Goal: Transaction & Acquisition: Obtain resource

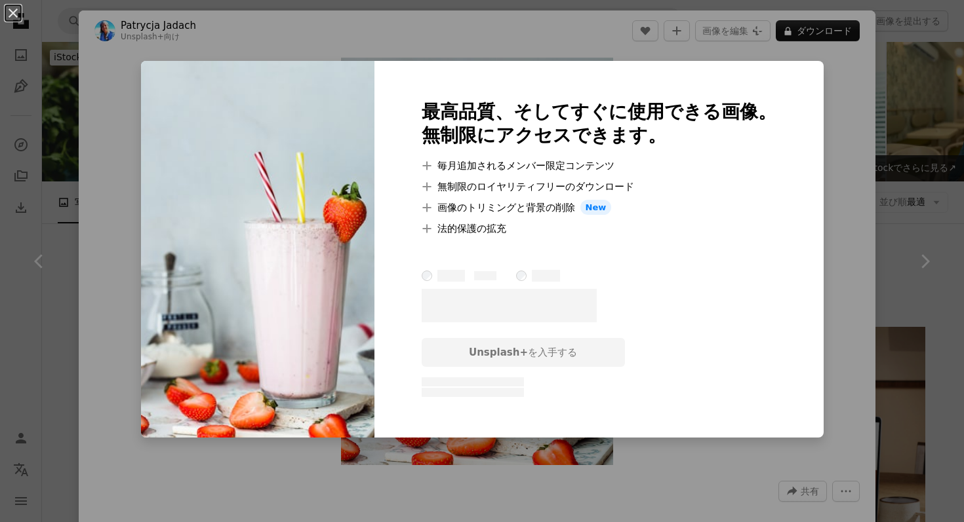
scroll to position [8162, 0]
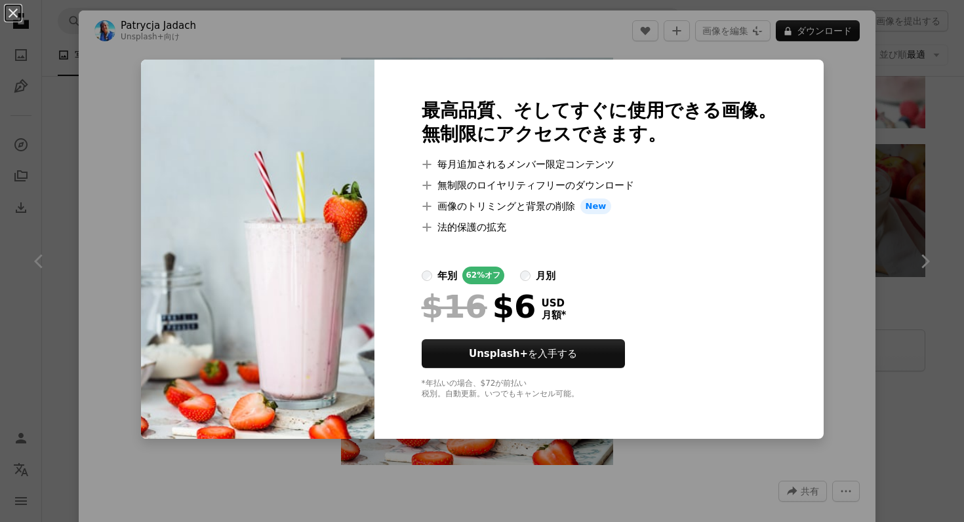
click at [575, 35] on div "An X shape 最高品質、そしてすぐに使用できる画像。 無制限にアクセスできます。 A plus sign 毎月追加されるメンバー限定コンテンツ A p…" at bounding box center [482, 261] width 964 height 522
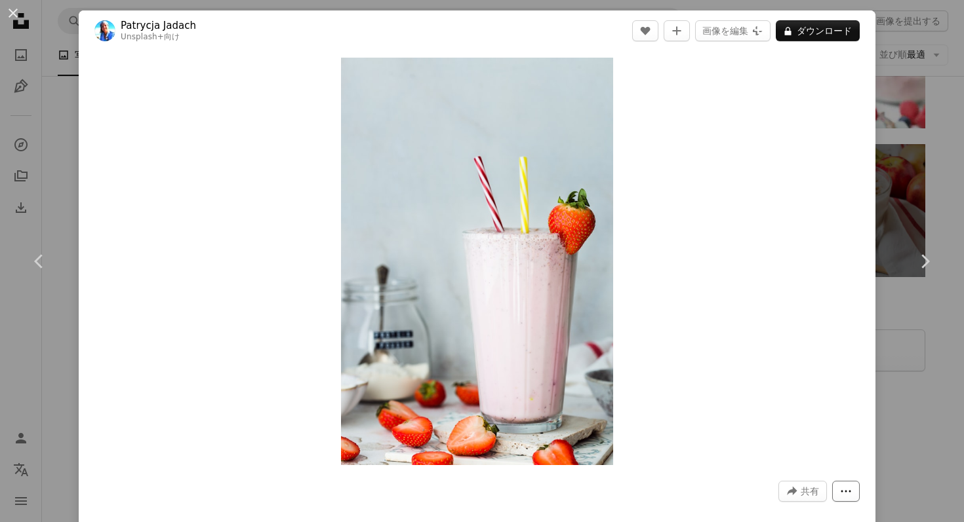
click at [844, 487] on button "More Actions" at bounding box center [846, 491] width 28 height 21
click at [458, 319] on dialog "An X shape Chevron left Chevron right Patrycja Jadach Unsplash+ 向け A heart A pl…" at bounding box center [482, 261] width 964 height 522
click at [5, 8] on button "An X shape" at bounding box center [13, 13] width 16 height 16
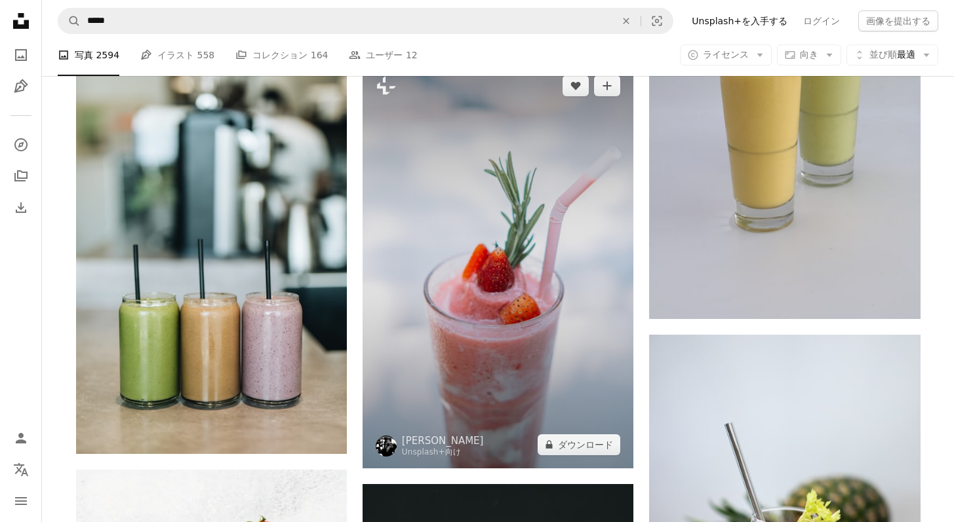
scroll to position [2562, 0]
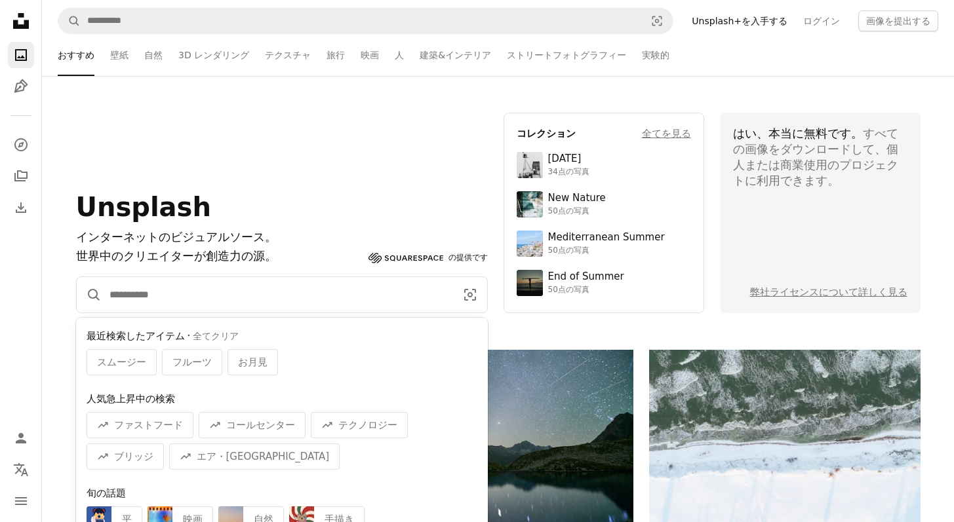
click at [313, 298] on input "サイト内でビジュアルを探す" at bounding box center [277, 294] width 351 height 35
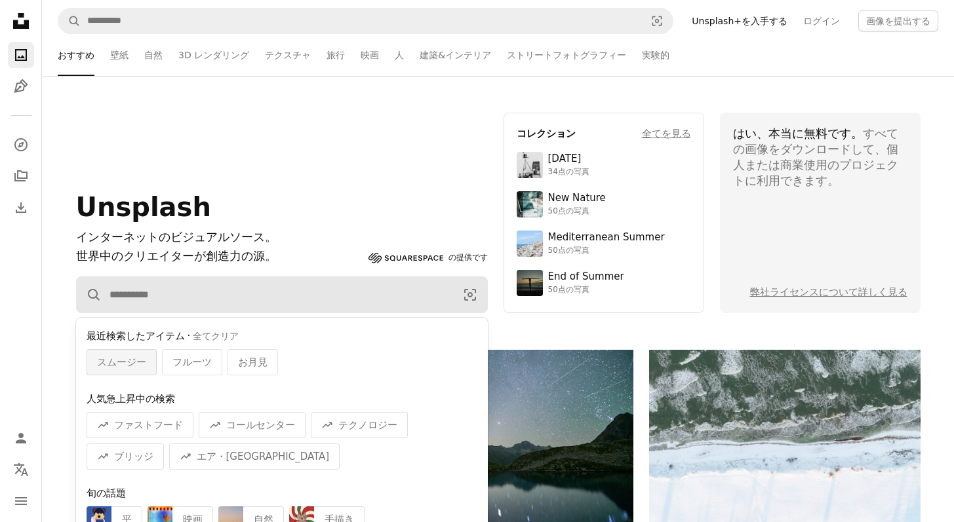
click at [143, 364] on span "スムージー" at bounding box center [121, 363] width 49 height 16
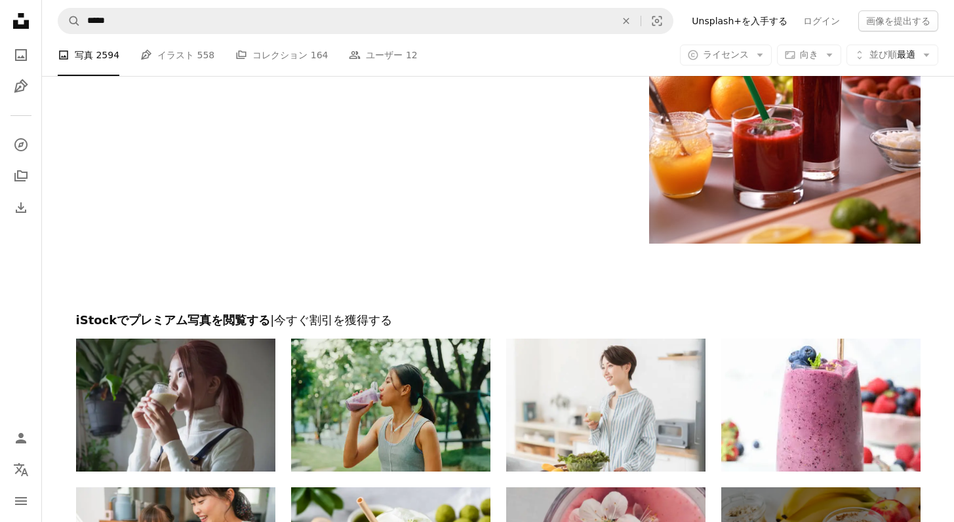
scroll to position [7646, 0]
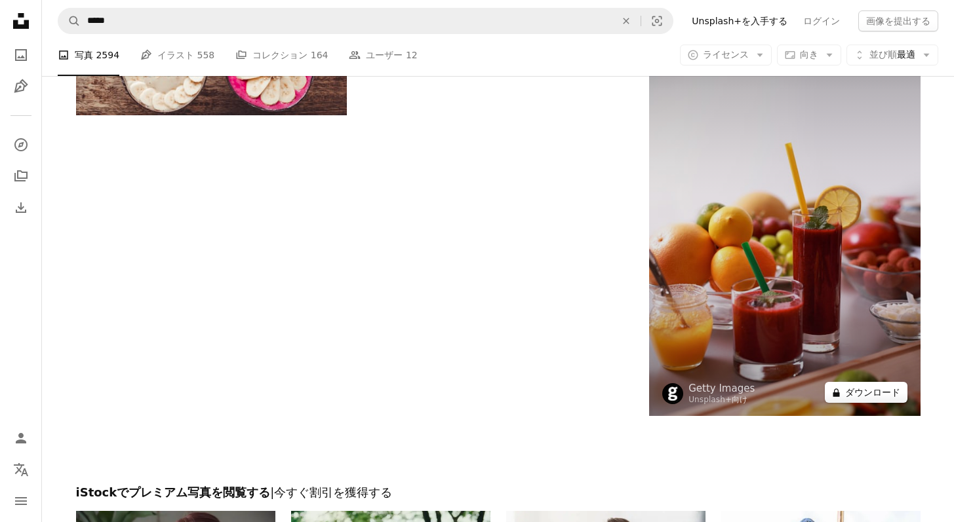
click at [857, 394] on button "A lock ダウンロード" at bounding box center [866, 392] width 83 height 21
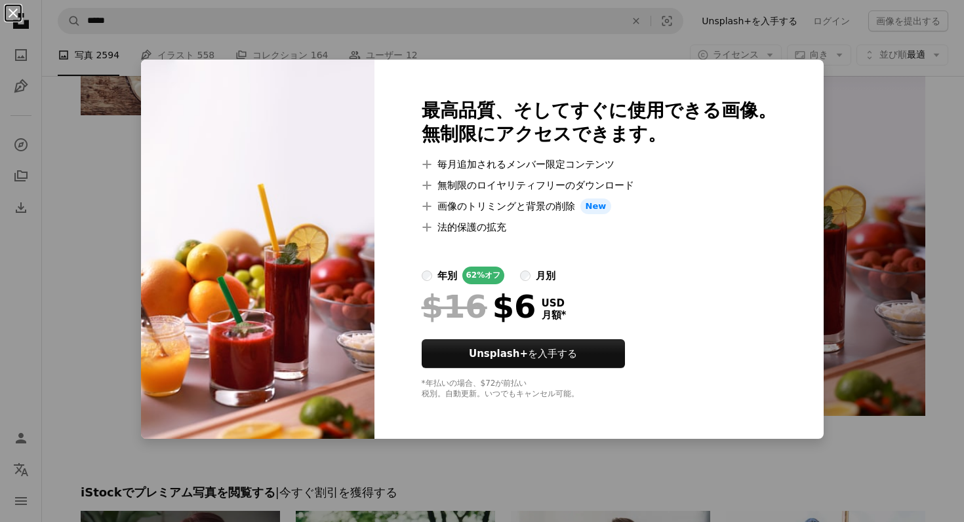
click at [10, 10] on button "An X shape" at bounding box center [13, 13] width 16 height 16
